Goal: Information Seeking & Learning: Compare options

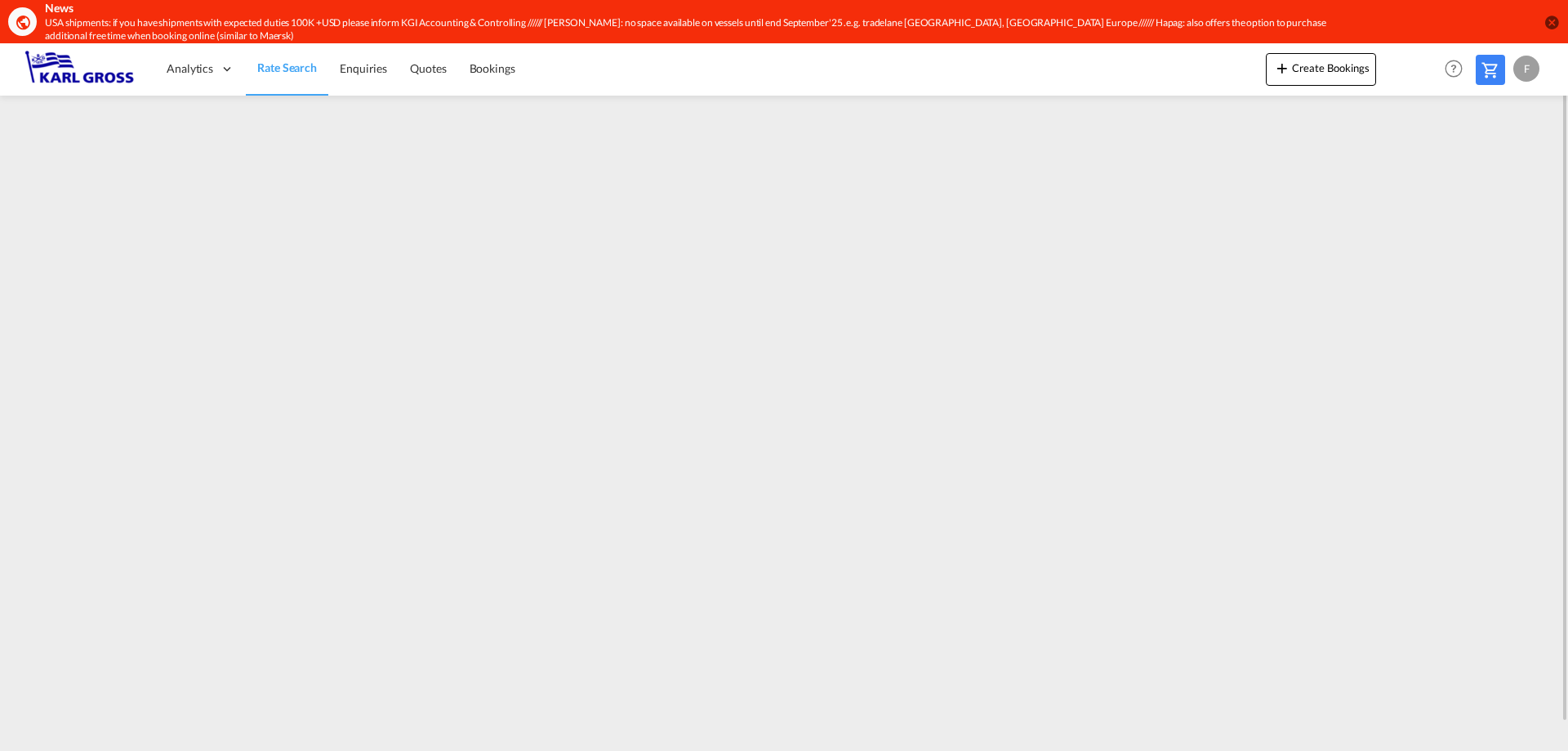
click at [1518, 76] on div "F" at bounding box center [1527, 69] width 26 height 26
click at [1482, 355] on md-backdrop at bounding box center [784, 375] width 1568 height 751
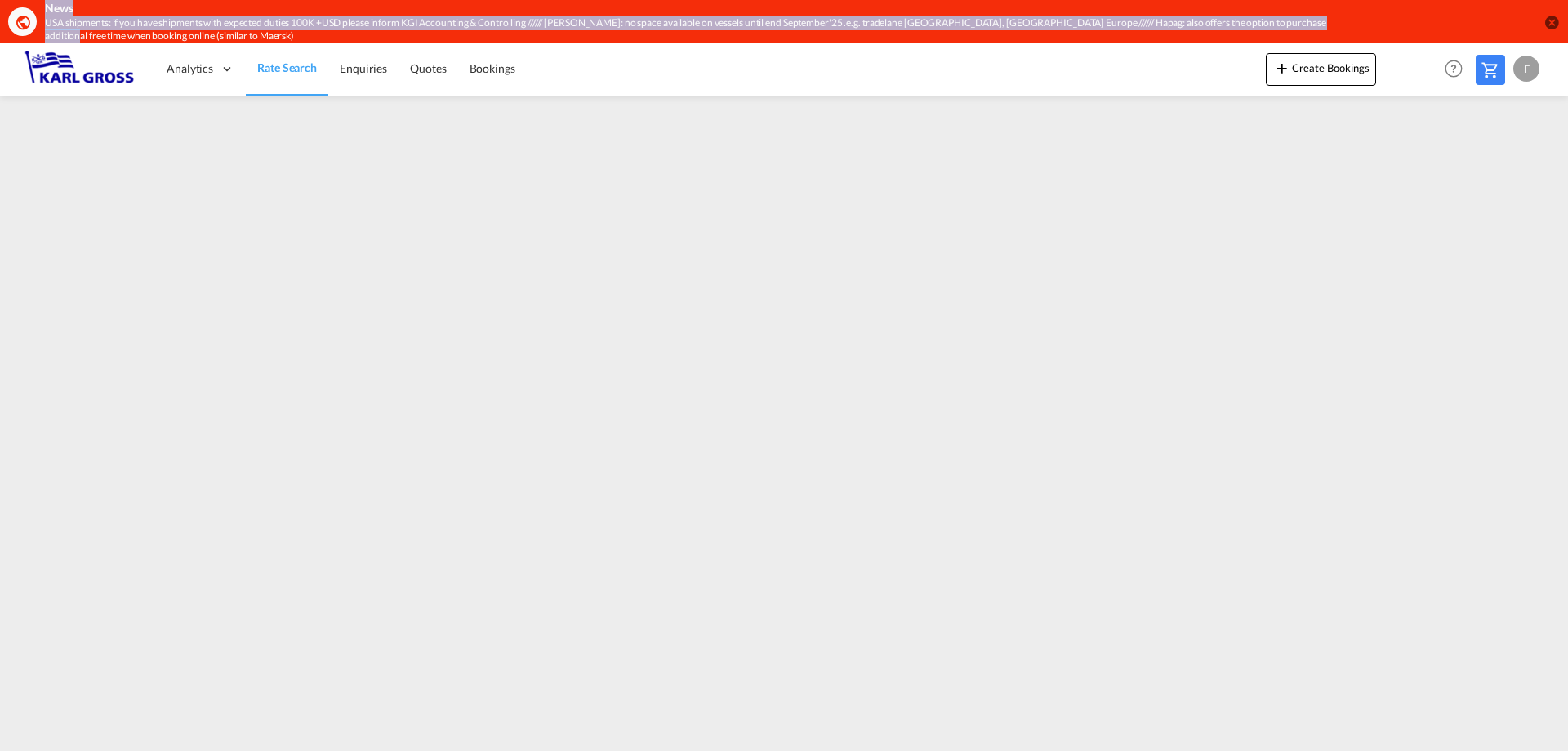
drag, startPoint x: 38, startPoint y: 9, endPoint x: 1341, endPoint y: 23, distance: 1303.1
click at [1341, 23] on div "News USA shipments: if you have shipments with expected duties 100K +USD please…" at bounding box center [784, 22] width 1568 height 43
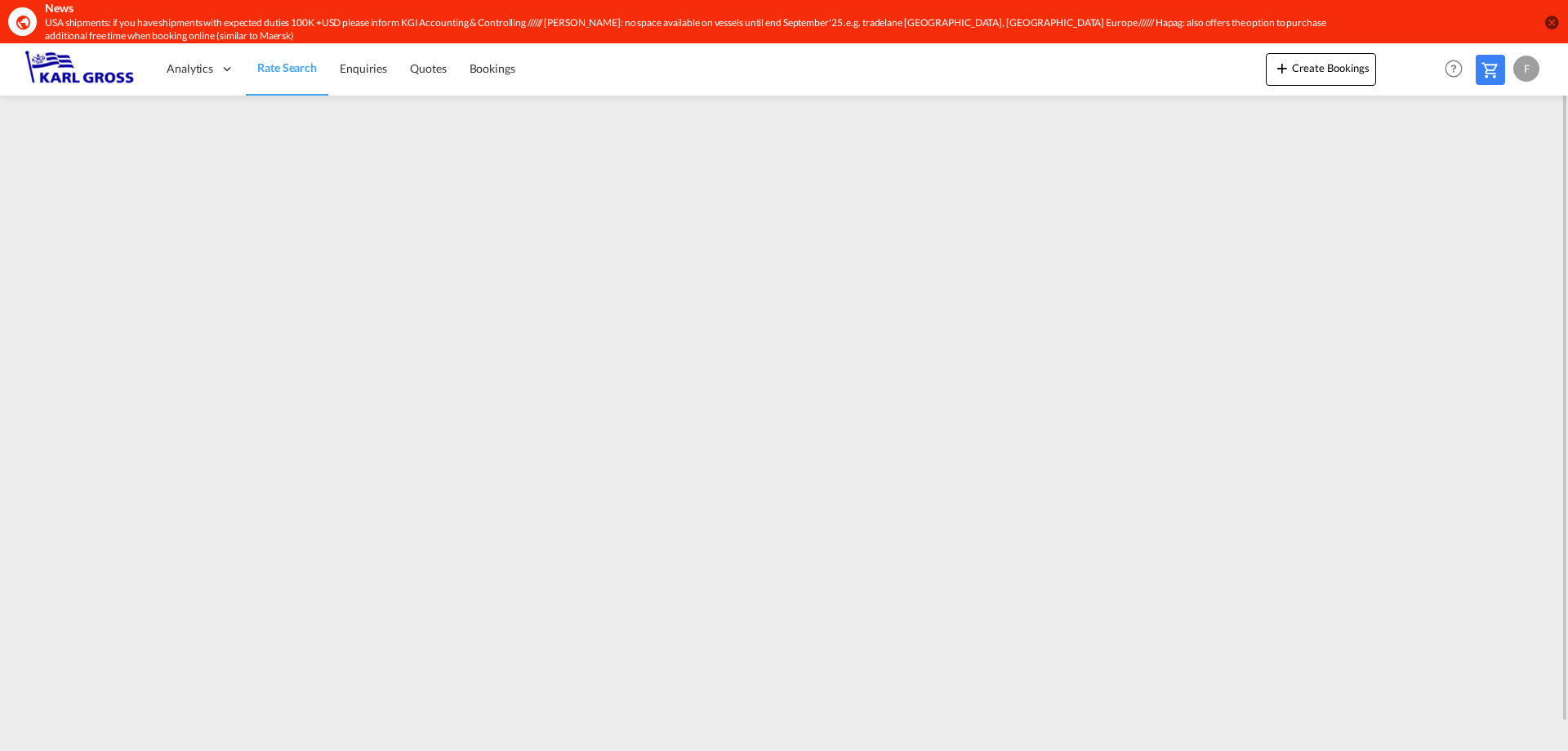
click at [670, 86] on div "Analytics Dashboard Rate Search Enquiries Quotes Bookings Create Bookings" at bounding box center [784, 69] width 1519 height 51
drag, startPoint x: 512, startPoint y: 22, endPoint x: 962, endPoint y: 13, distance: 450.1
click at [962, 13] on div "News USA shipments: if you have shipments with expected duties 100K +USD please…" at bounding box center [686, 22] width 1282 height 43
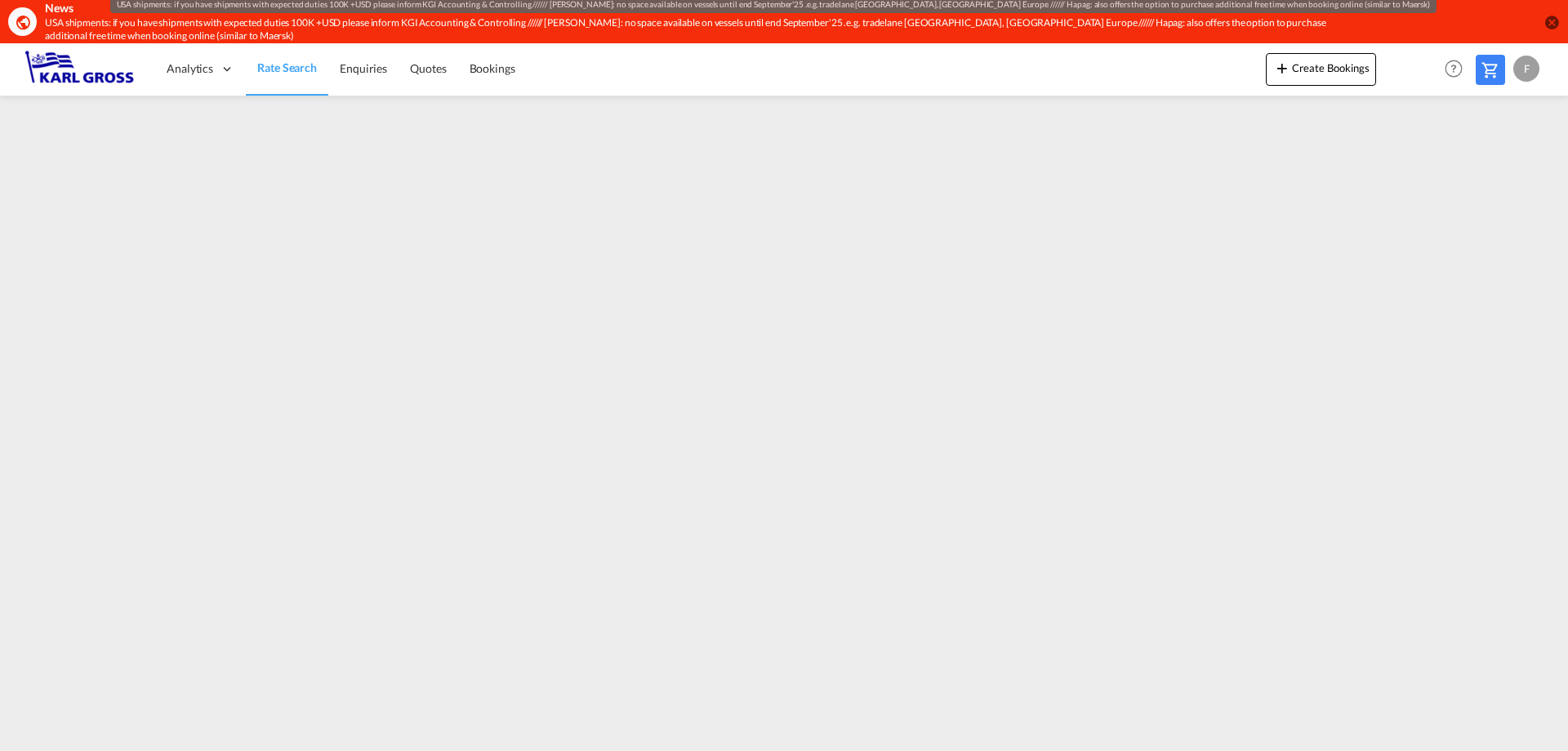
click at [786, 41] on div "USA shipments: if you have shipments with expected duties 100K +USD please info…" at bounding box center [686, 30] width 1282 height 28
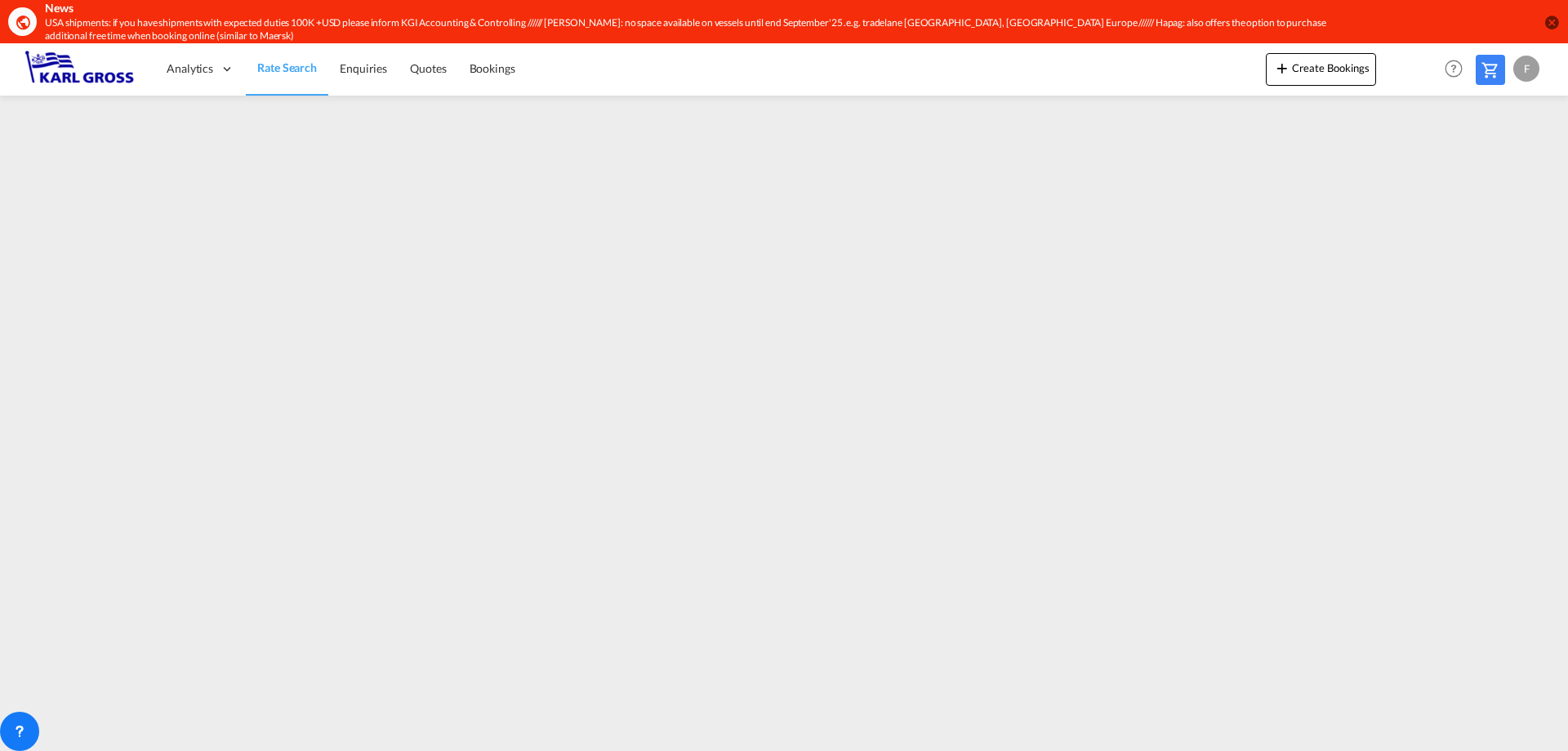
click at [839, 83] on div "Analytics Dashboard Rate Search Enquiries Quotes Bookings Create Bookings" at bounding box center [784, 69] width 1519 height 51
click at [813, 746] on md-content "Analytics Dashboard Rate Search Enquiries Quotes Bookings Create Bookings" at bounding box center [784, 397] width 1568 height 707
